Goal: Task Accomplishment & Management: Manage account settings

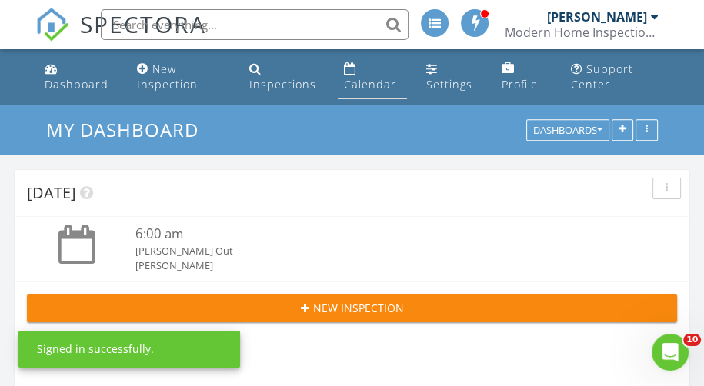
click at [364, 86] on div "Calendar" at bounding box center [370, 84] width 52 height 15
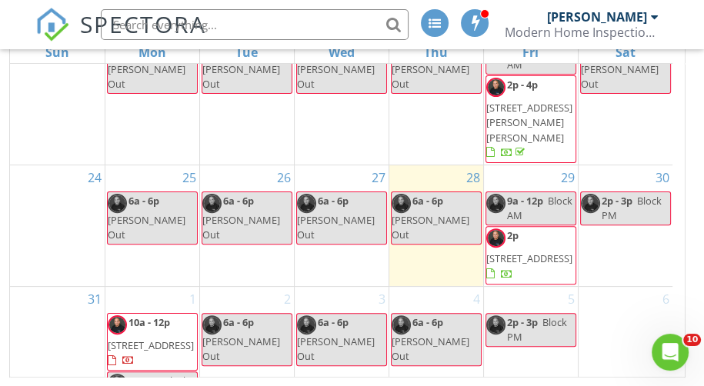
scroll to position [403, 0]
click at [138, 338] on span "[STREET_ADDRESS]" at bounding box center [151, 345] width 86 height 14
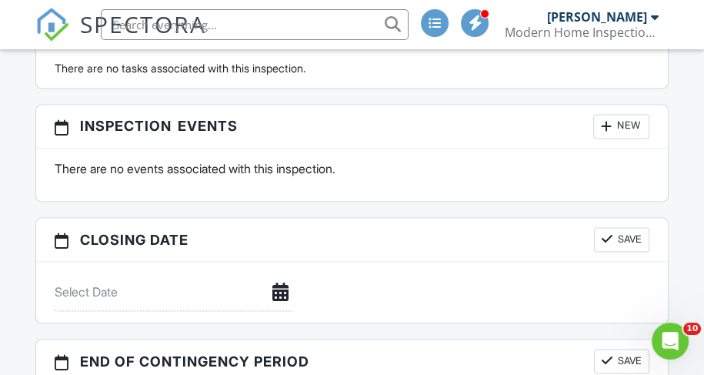
scroll to position [1692, 0]
